Goal: Information Seeking & Learning: Learn about a topic

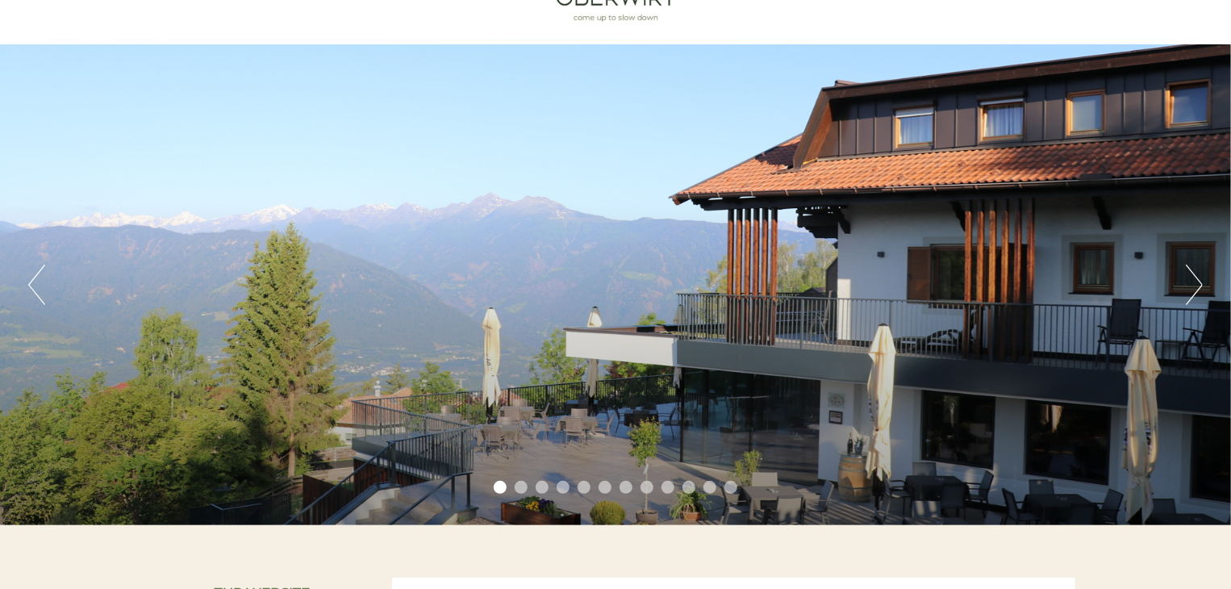
scroll to position [77, 0]
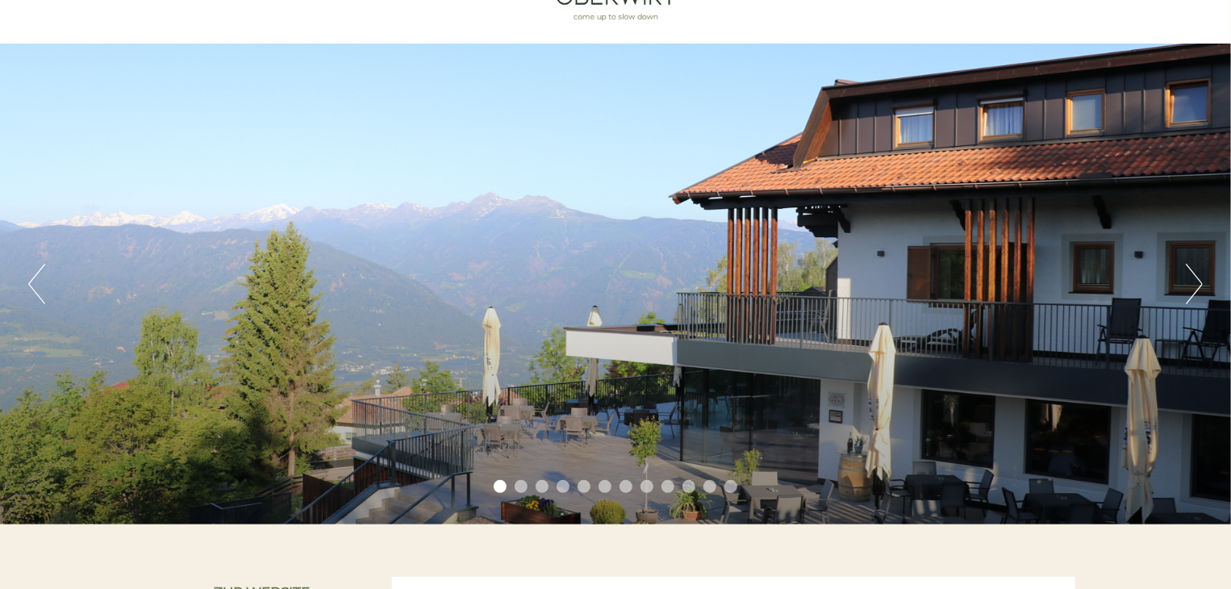
click at [1195, 279] on button "Next" at bounding box center [1193, 284] width 17 height 40
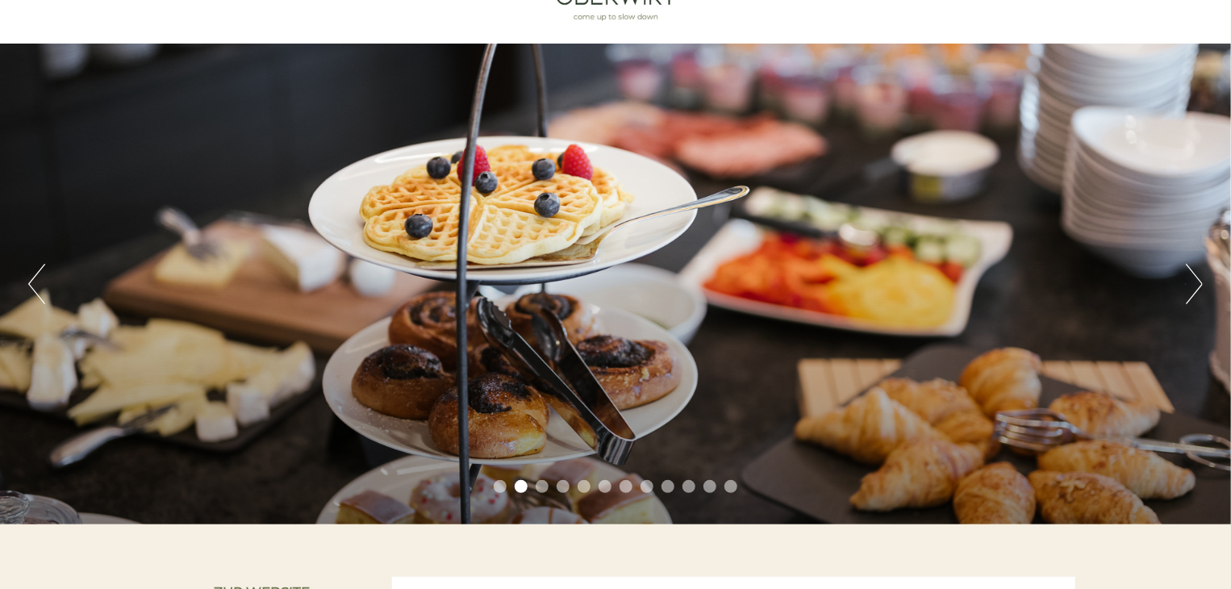
click at [1195, 279] on button "Next" at bounding box center [1193, 284] width 17 height 40
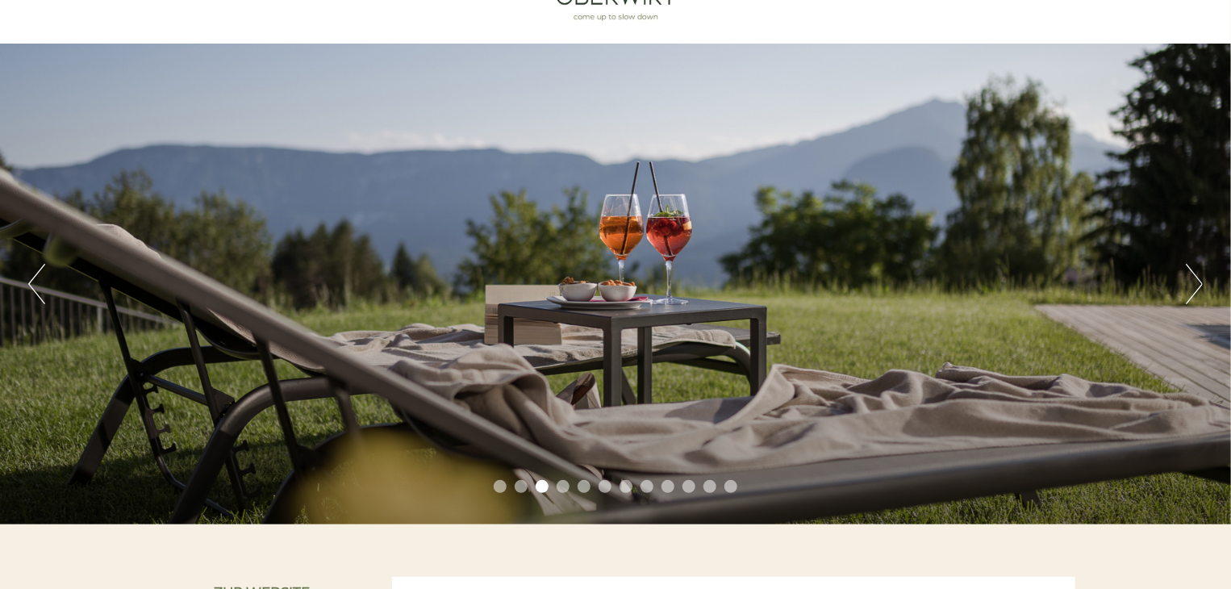
click at [1195, 279] on button "Next" at bounding box center [1193, 284] width 17 height 40
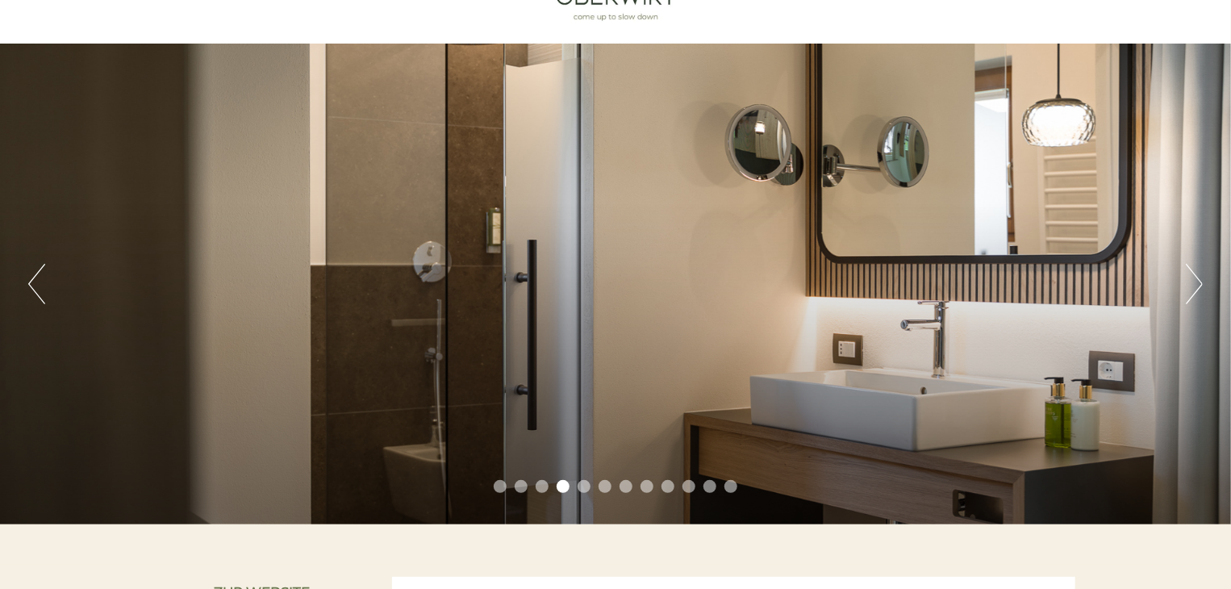
click at [1195, 279] on button "Next" at bounding box center [1193, 284] width 17 height 40
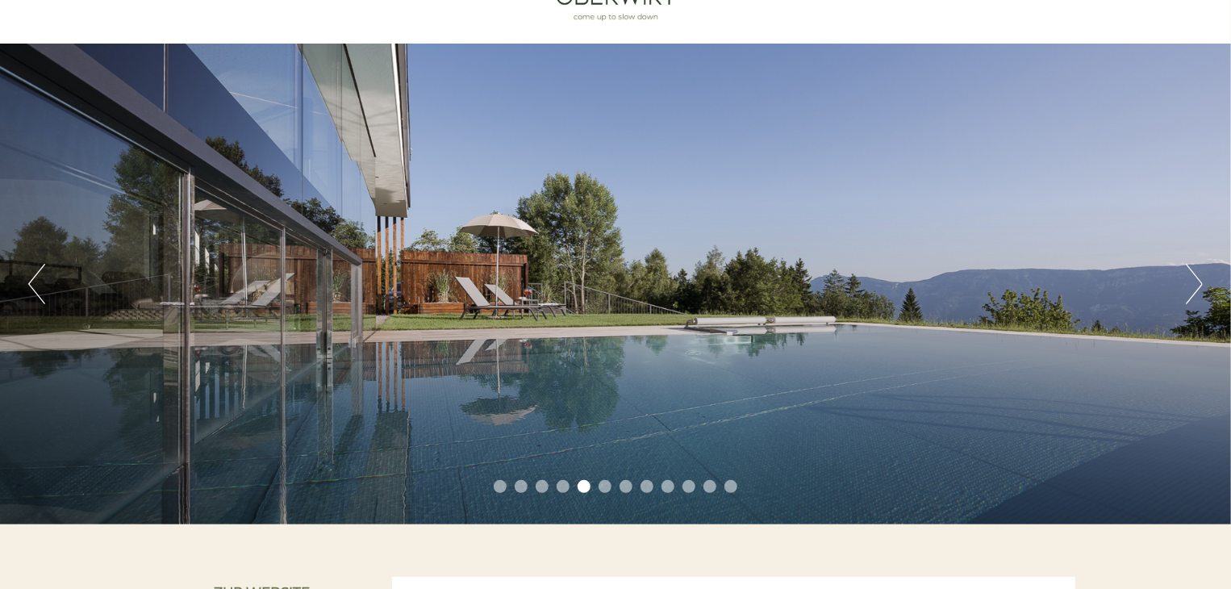
click at [1195, 279] on button "Next" at bounding box center [1193, 284] width 17 height 40
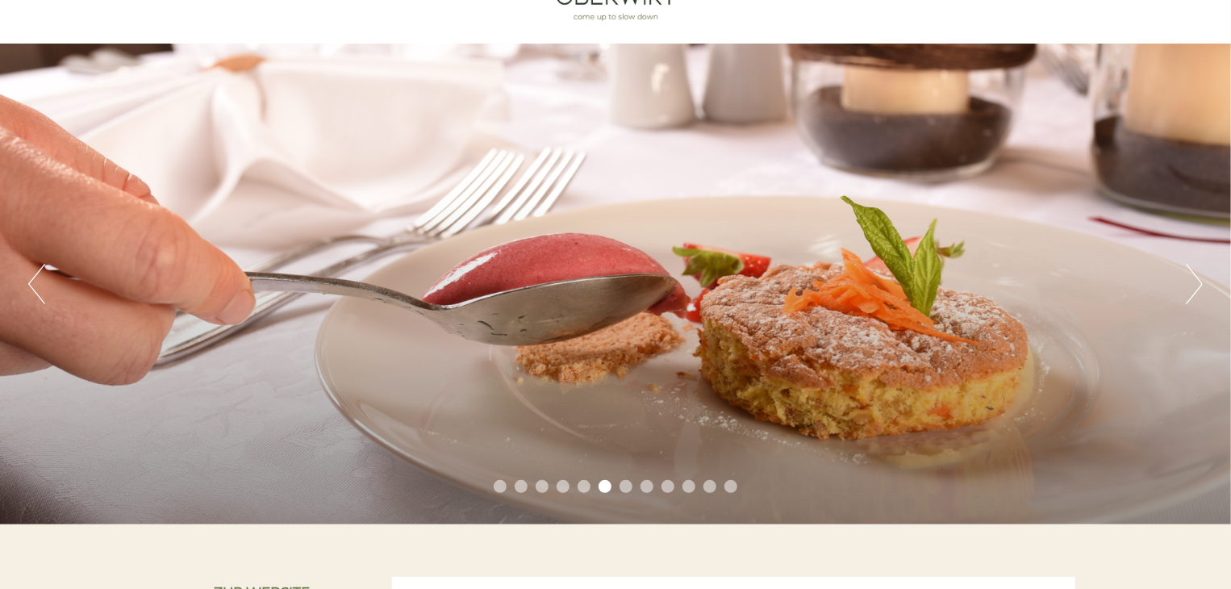
click at [1195, 279] on button "Next" at bounding box center [1193, 284] width 17 height 40
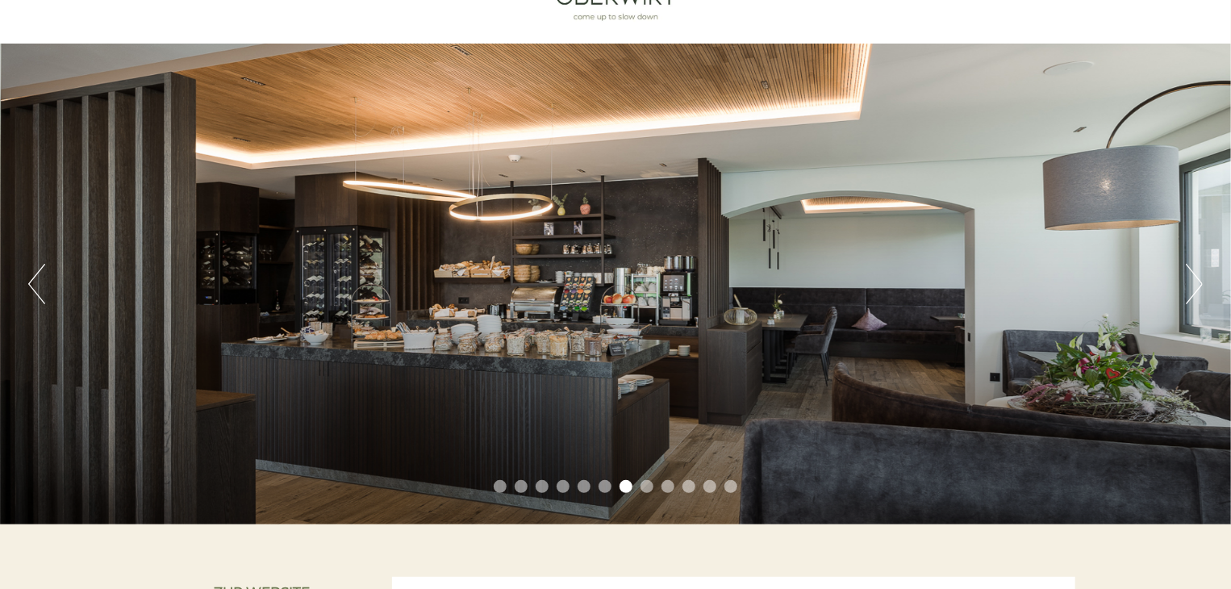
click at [1195, 279] on button "Next" at bounding box center [1193, 284] width 17 height 40
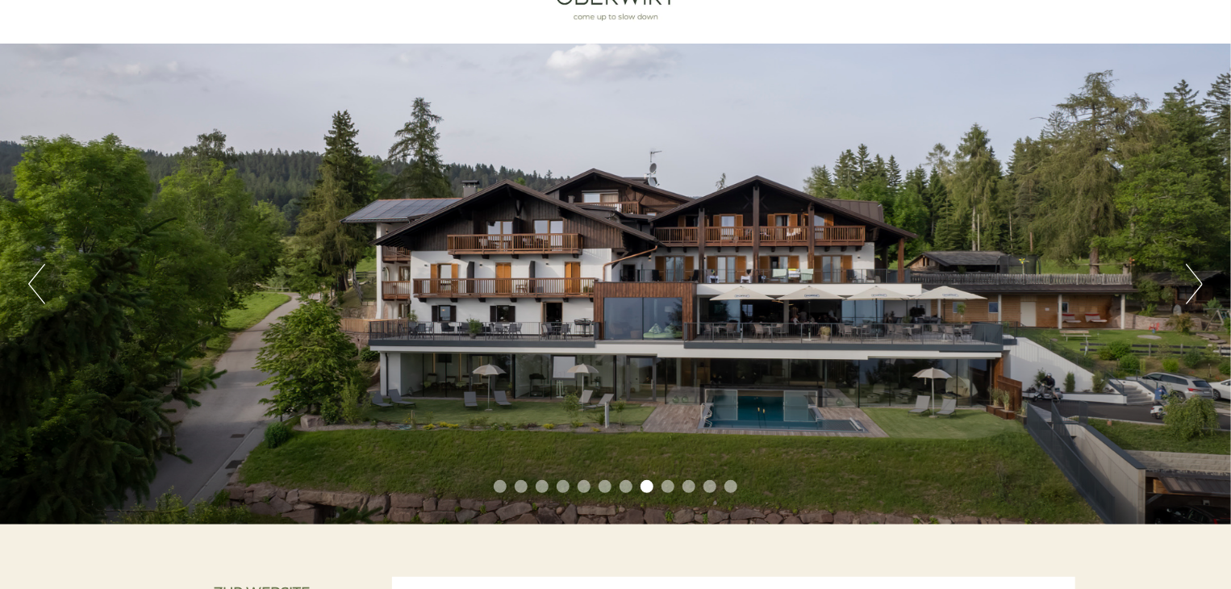
click at [1195, 279] on button "Next" at bounding box center [1193, 284] width 17 height 40
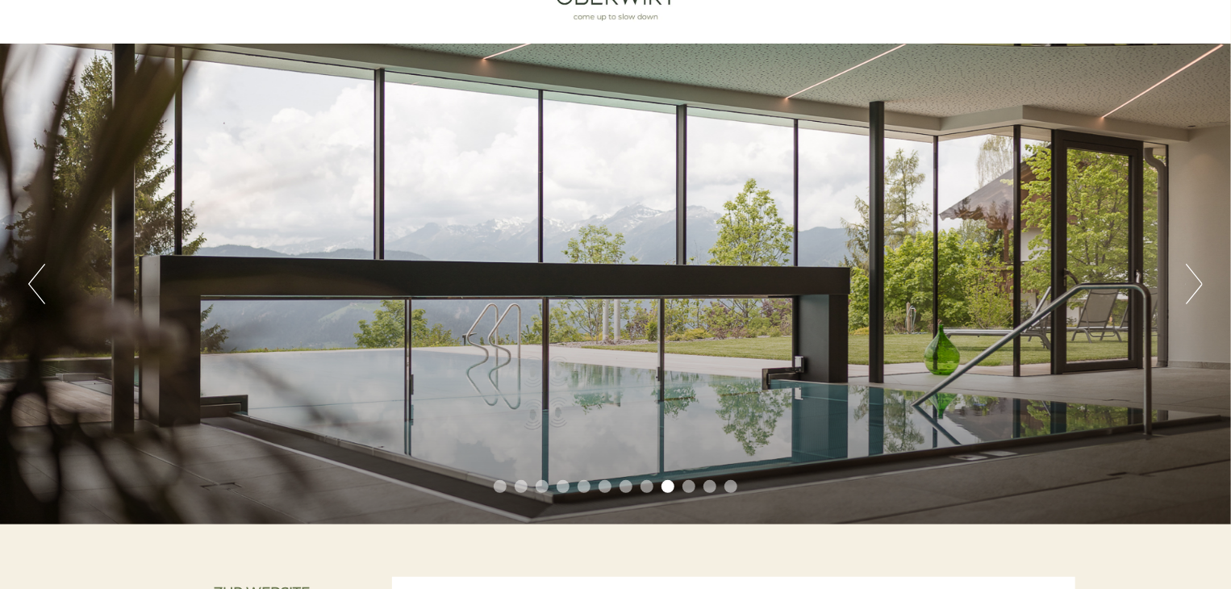
click at [1195, 279] on button "Next" at bounding box center [1193, 284] width 17 height 40
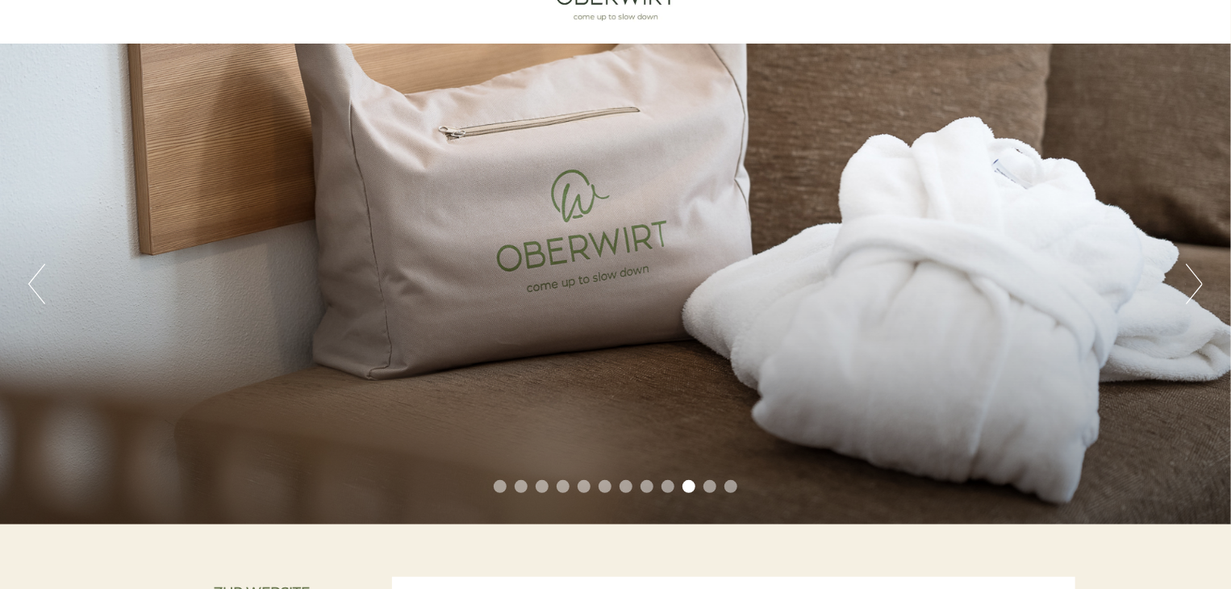
click at [1195, 279] on button "Next" at bounding box center [1193, 284] width 17 height 40
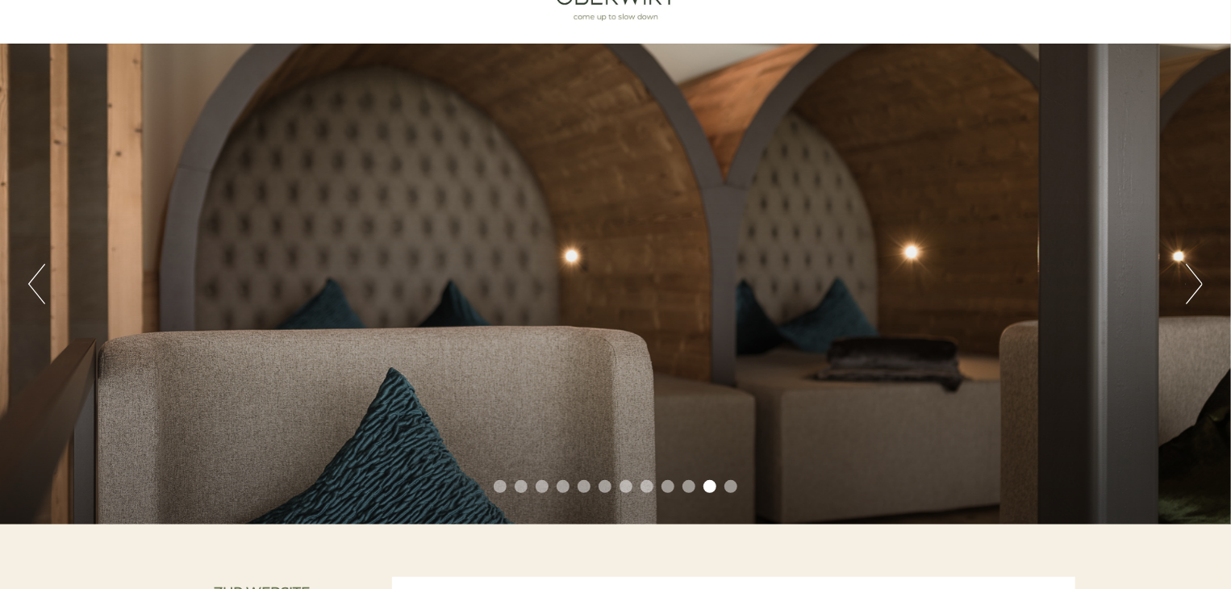
click at [1195, 279] on button "Next" at bounding box center [1193, 284] width 17 height 40
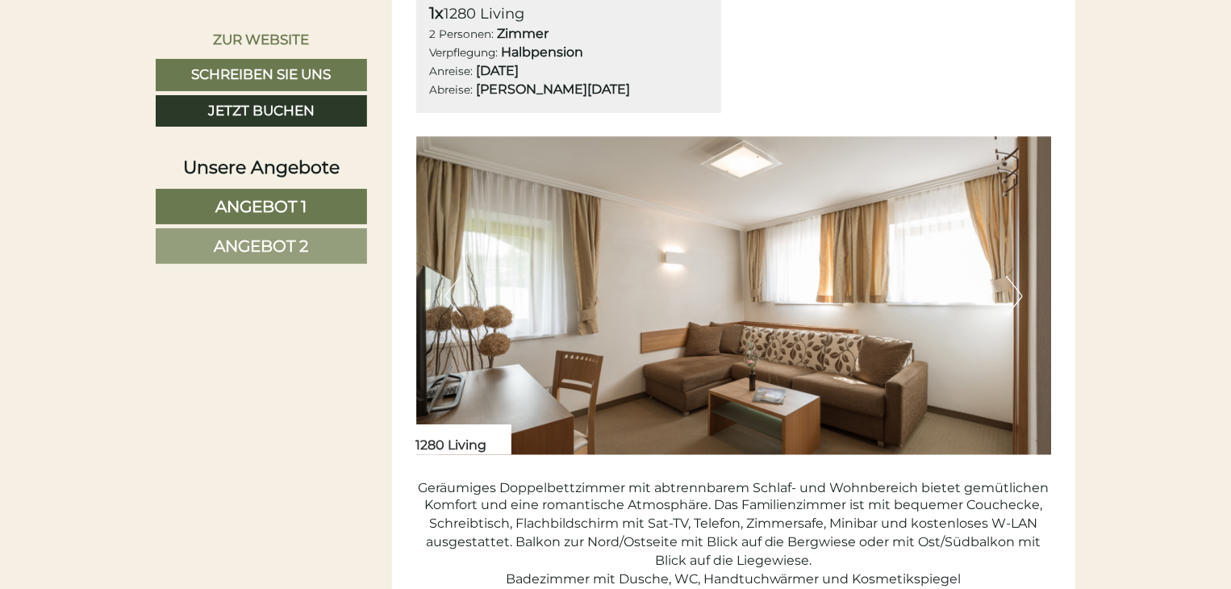
scroll to position [1034, 0]
click at [1013, 298] on button "Next" at bounding box center [1014, 297] width 17 height 40
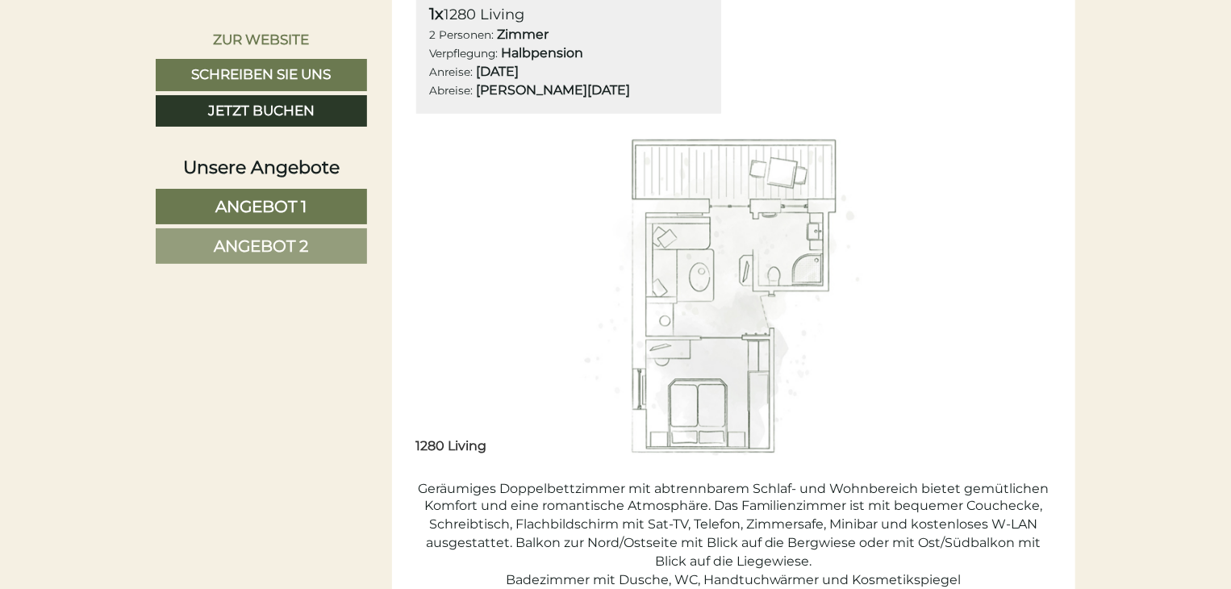
click at [1013, 298] on button "Next" at bounding box center [1014, 297] width 17 height 40
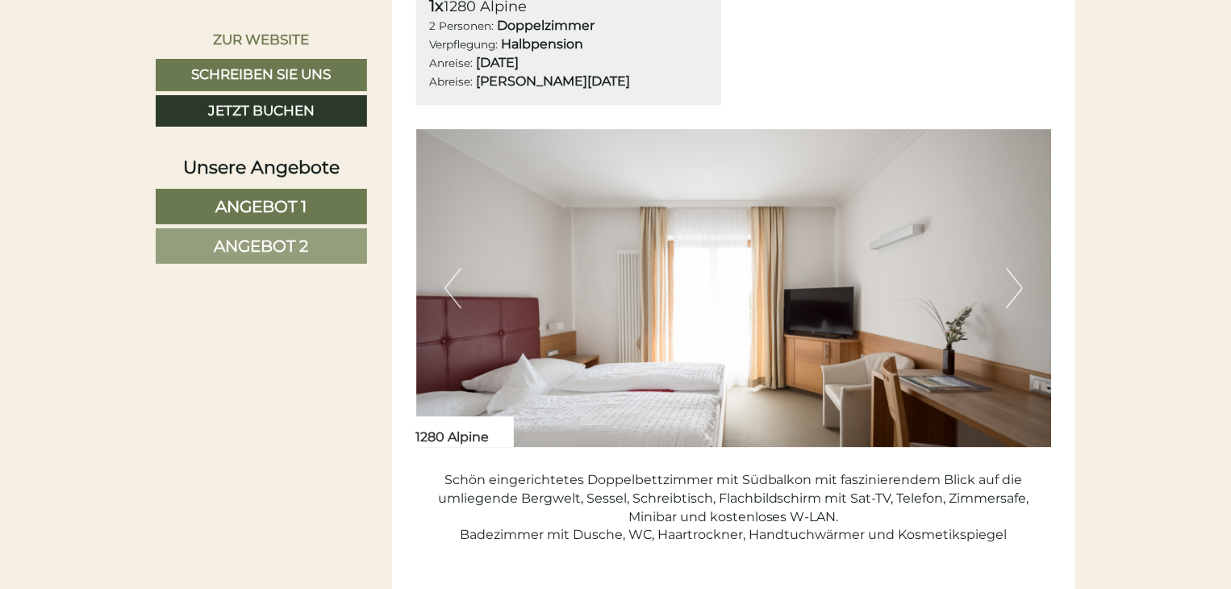
scroll to position [2102, 0]
click at [1006, 286] on button "Next" at bounding box center [1014, 289] width 17 height 40
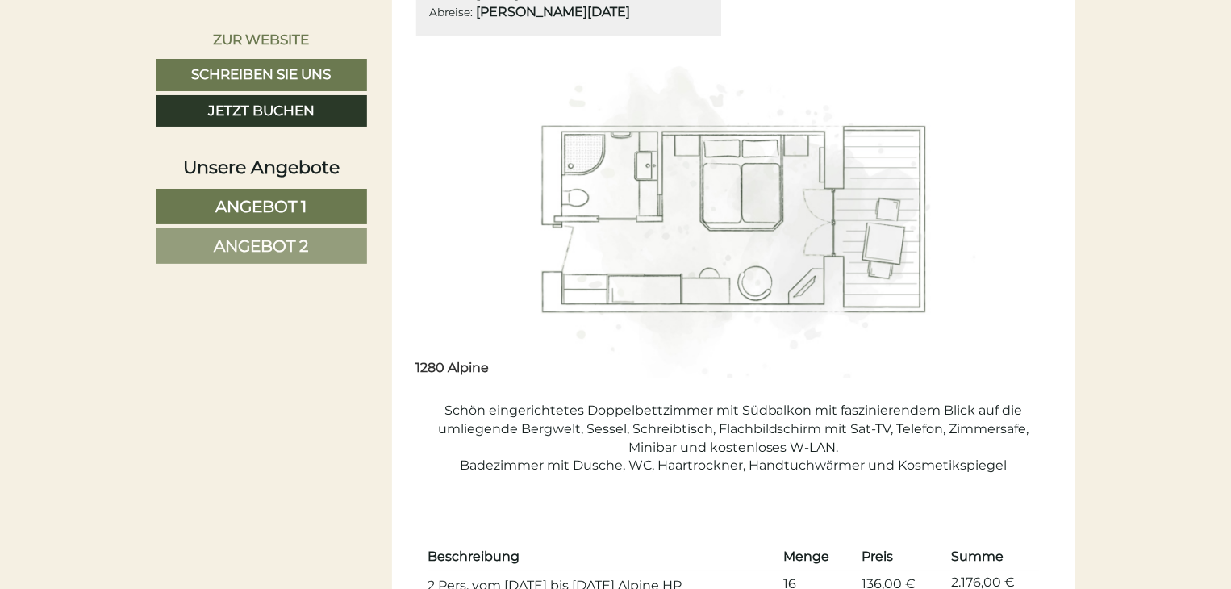
scroll to position [2171, 0]
click at [990, 252] on img at bounding box center [733, 220] width 635 height 318
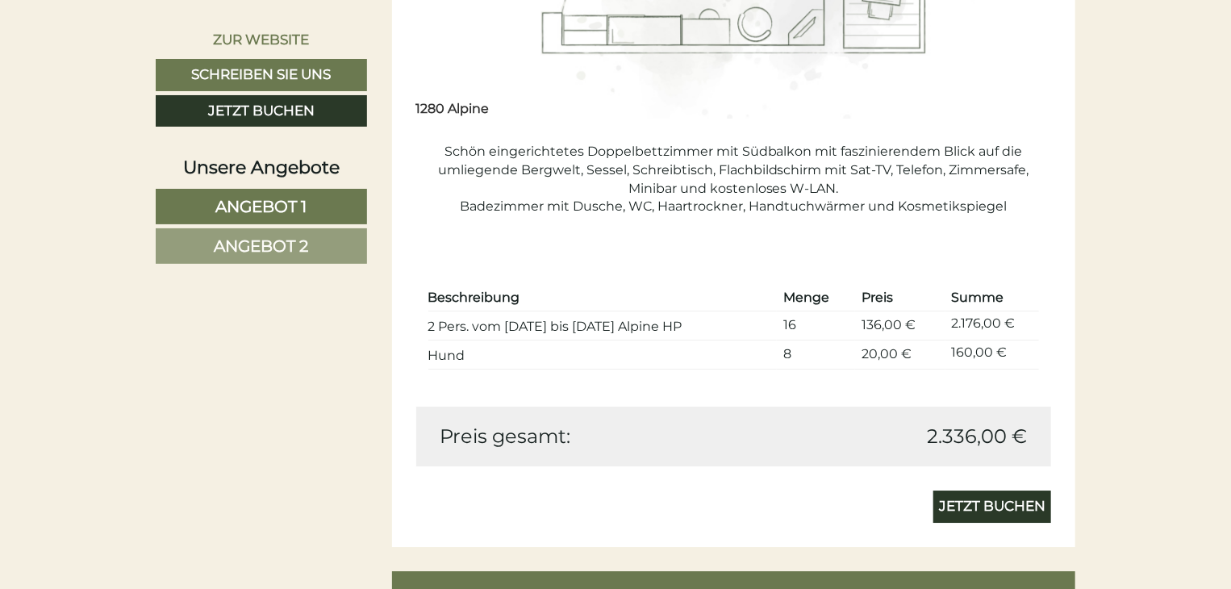
scroll to position [2431, 0]
drag, startPoint x: 1012, startPoint y: 198, endPoint x: 1135, endPoint y: 75, distance: 173.9
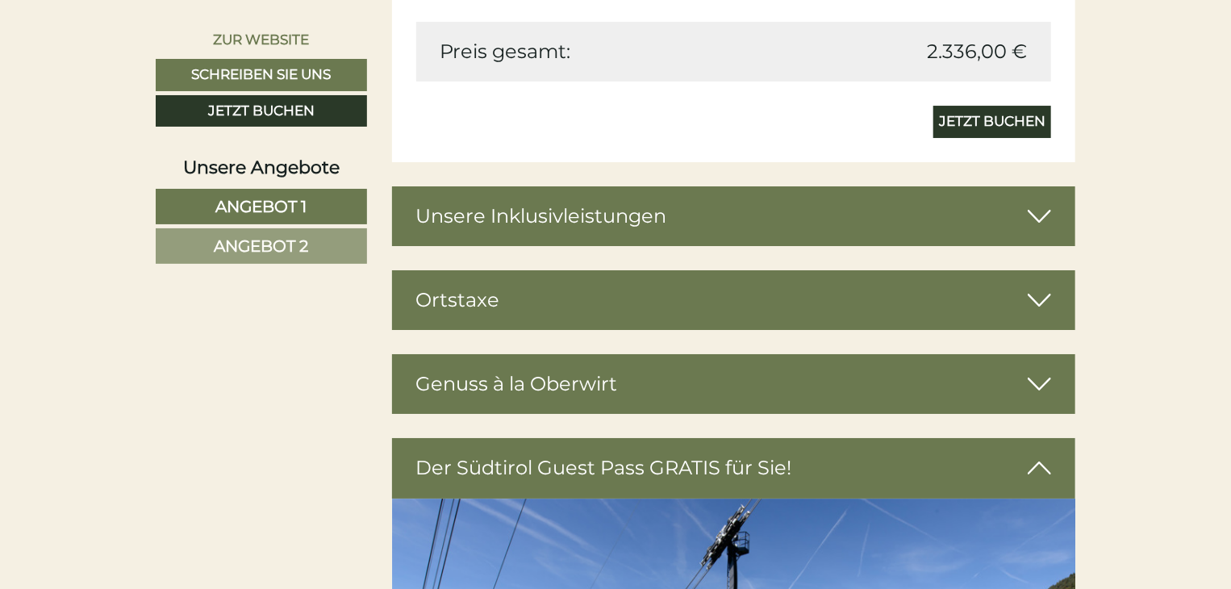
scroll to position [2816, 0]
drag, startPoint x: 1052, startPoint y: 205, endPoint x: 748, endPoint y: 227, distance: 304.8
drag, startPoint x: 1038, startPoint y: 214, endPoint x: 281, endPoint y: 242, distance: 757.8
click at [281, 242] on span "Angebot 2" at bounding box center [262, 245] width 94 height 19
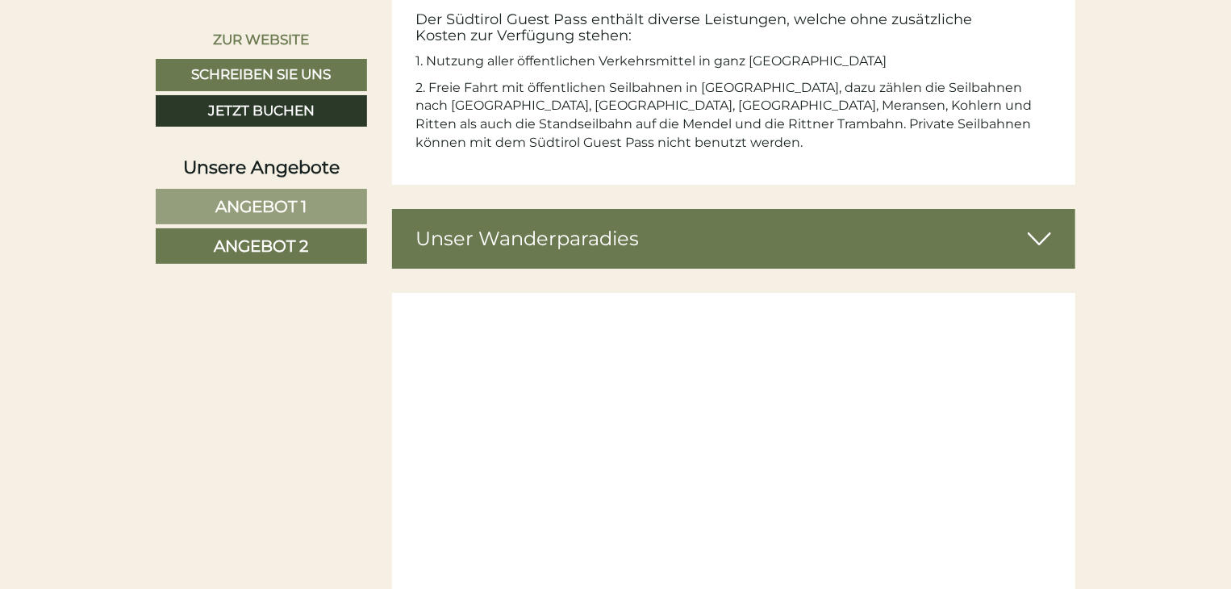
scroll to position [918, 0]
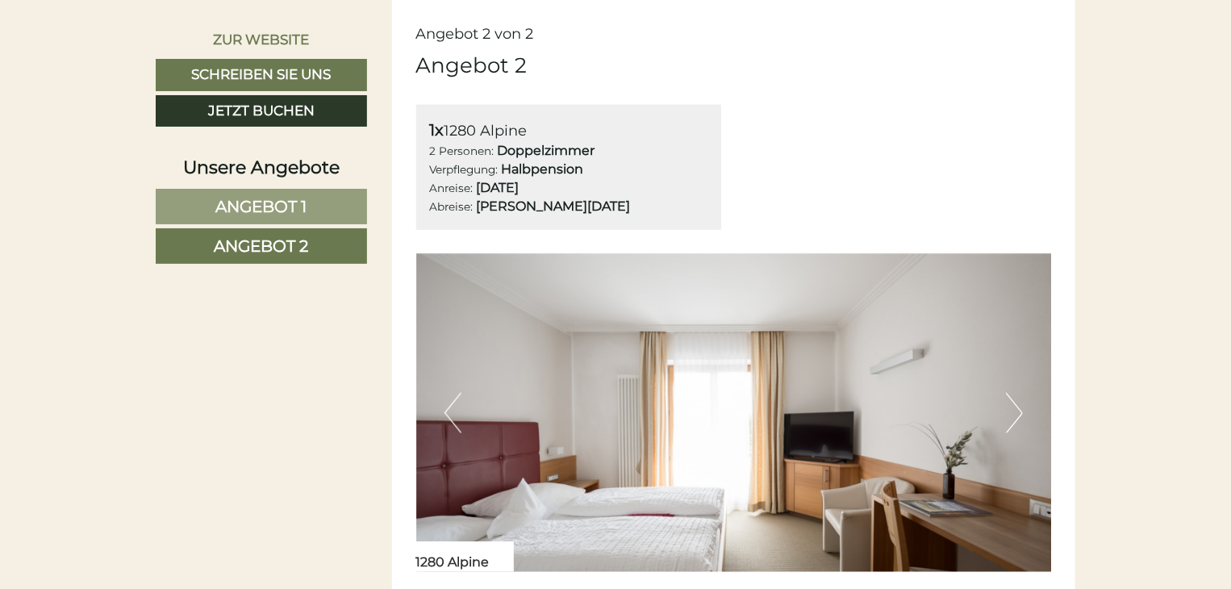
drag, startPoint x: 1019, startPoint y: 430, endPoint x: 961, endPoint y: 489, distance: 82.7
click at [961, 489] on img at bounding box center [733, 413] width 635 height 318
click at [1013, 406] on button "Next" at bounding box center [1014, 413] width 17 height 40
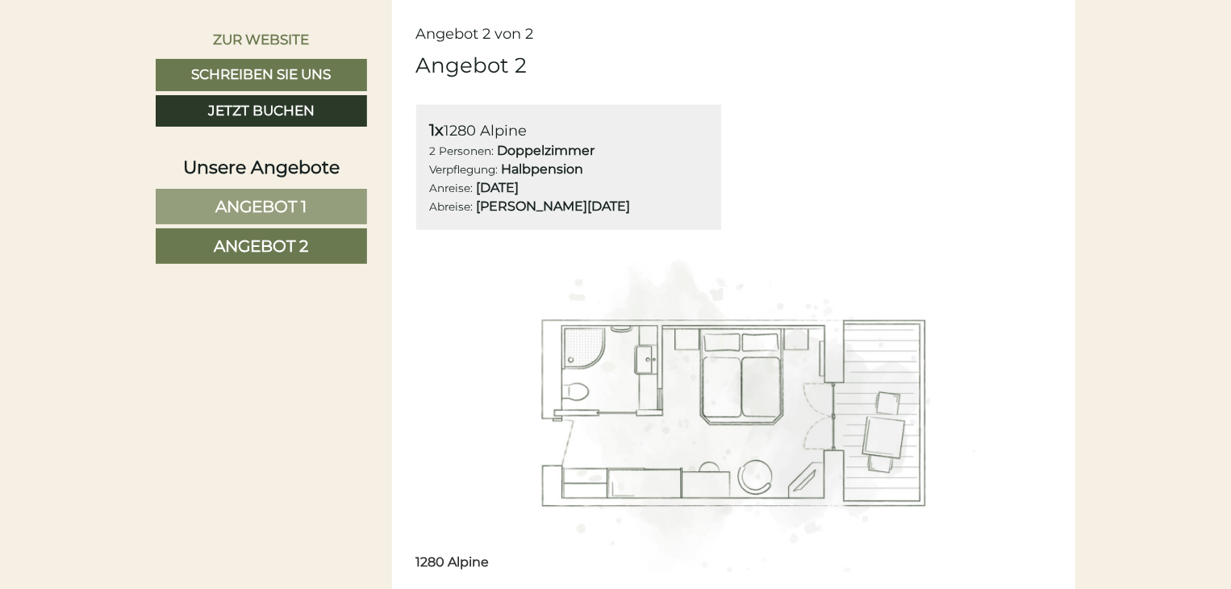
click at [1013, 406] on button "Next" at bounding box center [1014, 413] width 17 height 40
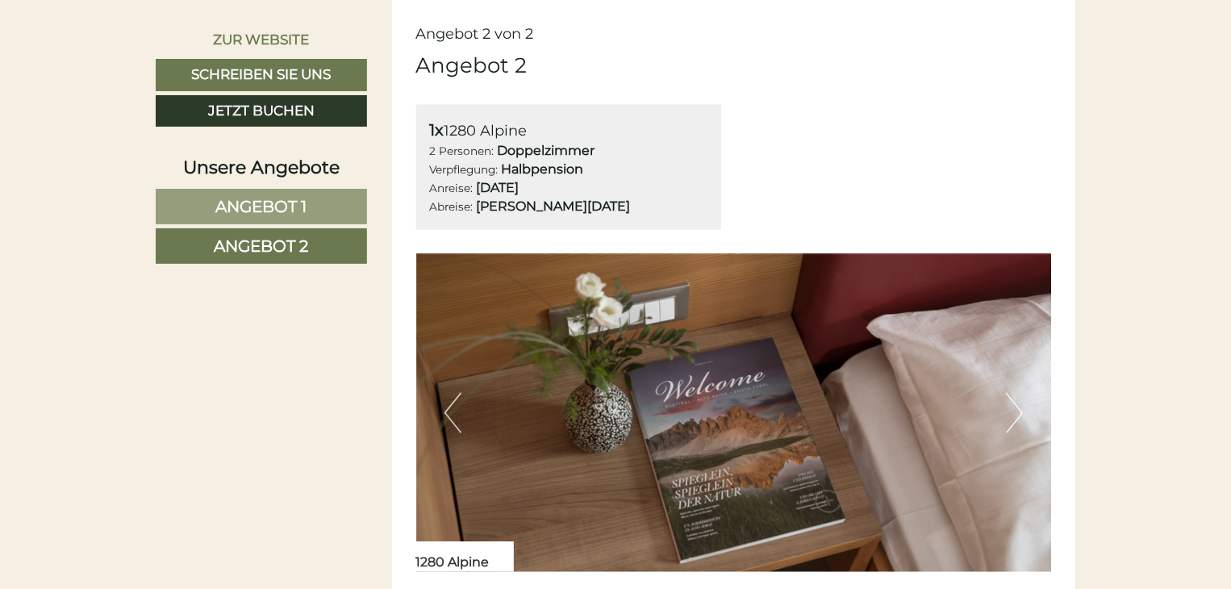
click at [1013, 406] on button "Next" at bounding box center [1014, 413] width 17 height 40
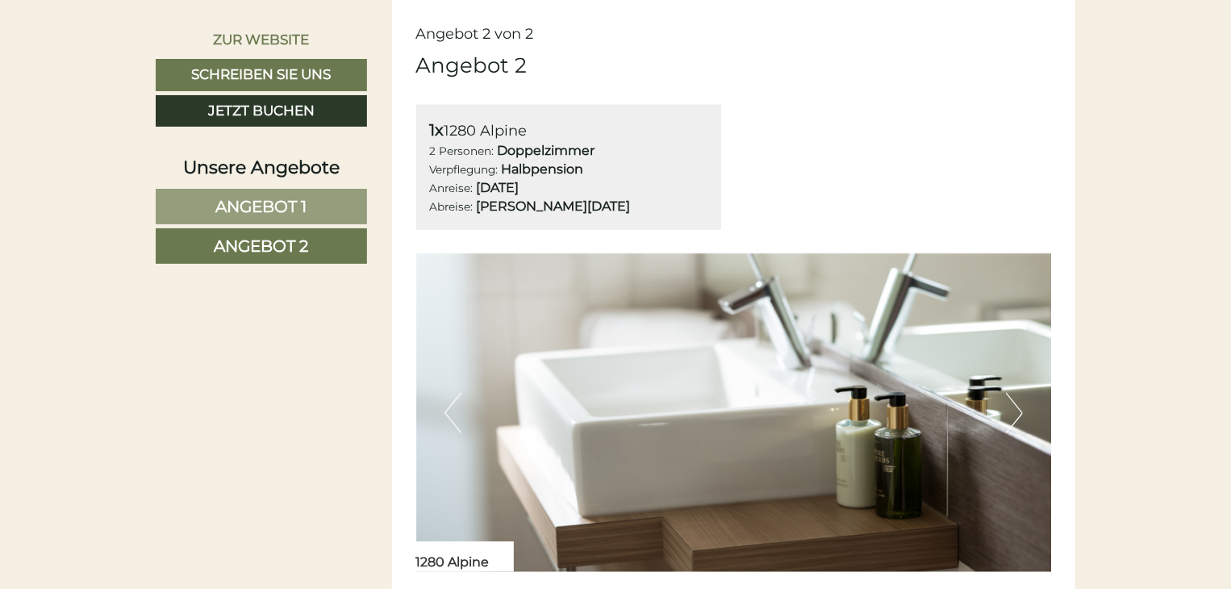
click at [1013, 406] on button "Next" at bounding box center [1014, 413] width 17 height 40
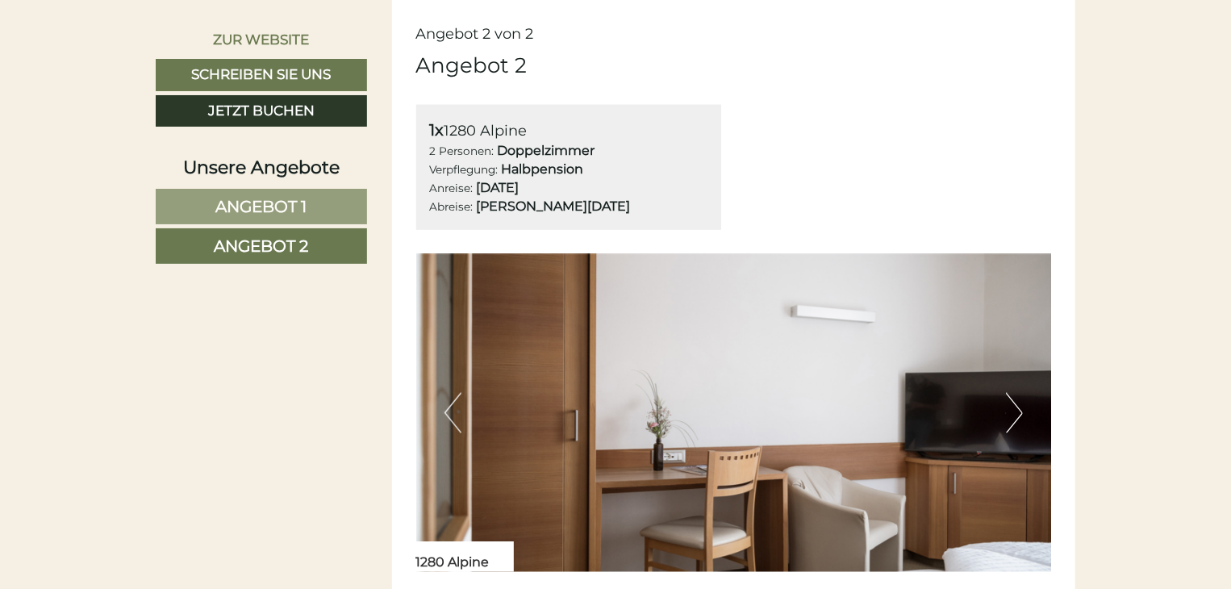
click at [1013, 406] on button "Next" at bounding box center [1014, 413] width 17 height 40
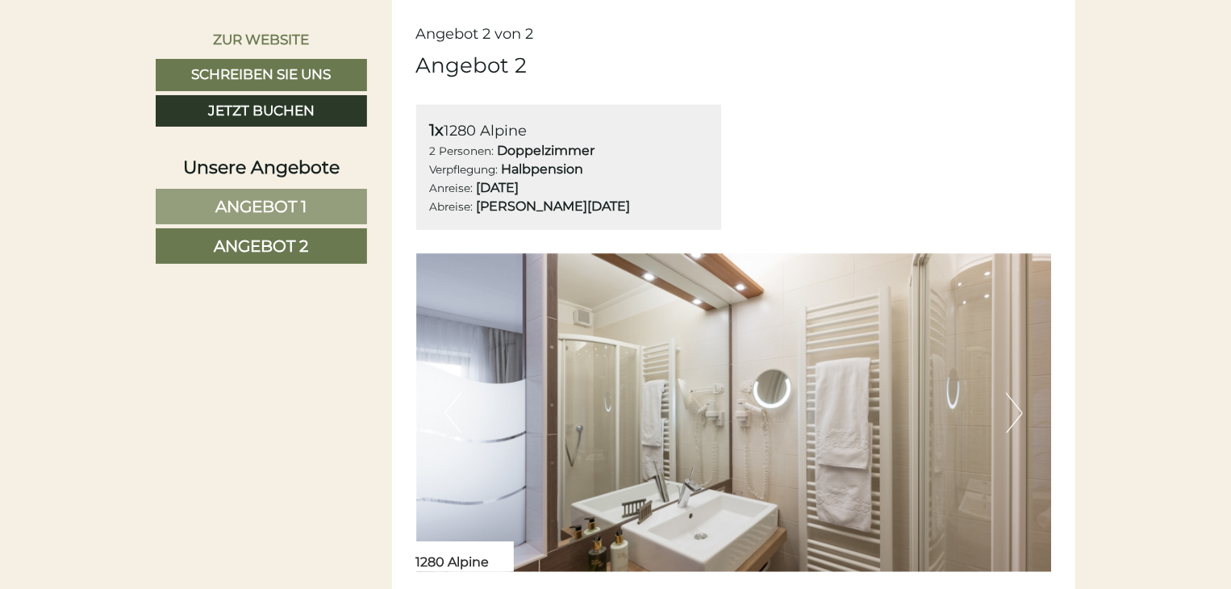
click at [1013, 406] on button "Next" at bounding box center [1014, 413] width 17 height 40
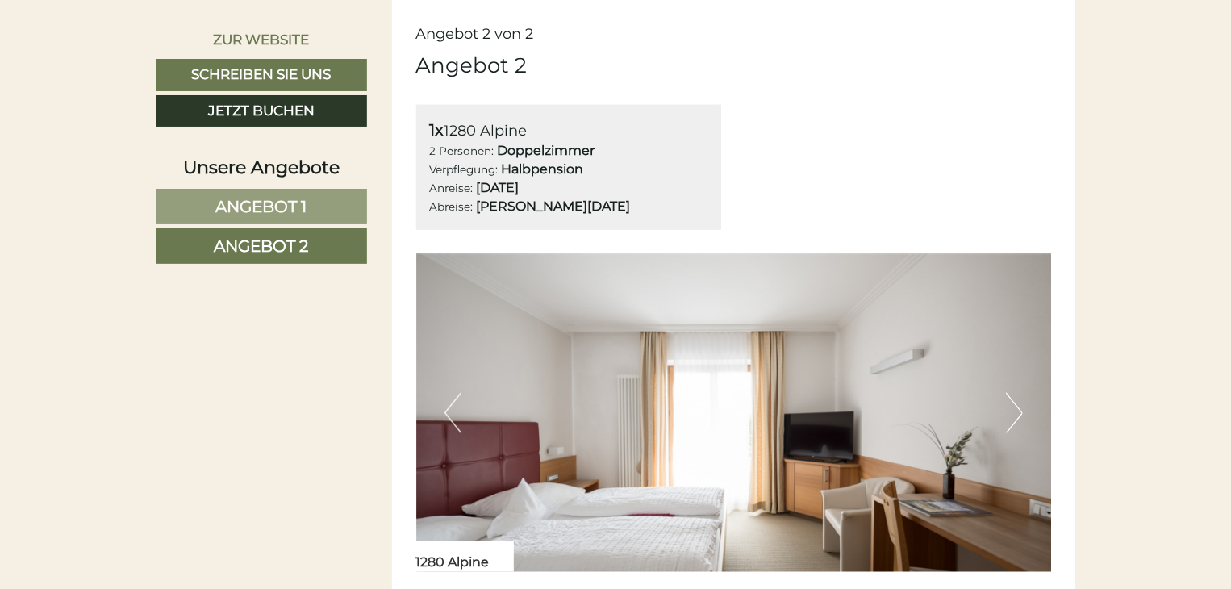
click at [1013, 406] on button "Next" at bounding box center [1014, 413] width 17 height 40
